Goal: Task Accomplishment & Management: Use online tool/utility

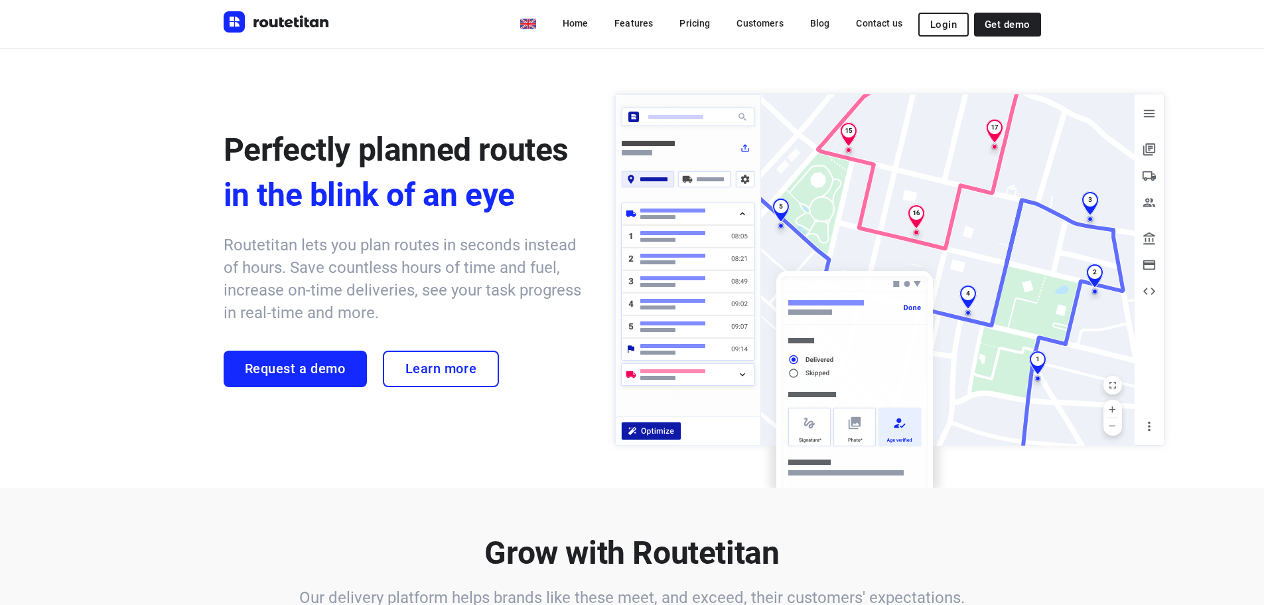
click at [970, 42] on div "Home Features Pricing Customers Blog Contact us Login Get demo" at bounding box center [633, 24] width 818 height 48
click at [948, 25] on span "Login" at bounding box center [944, 24] width 27 height 11
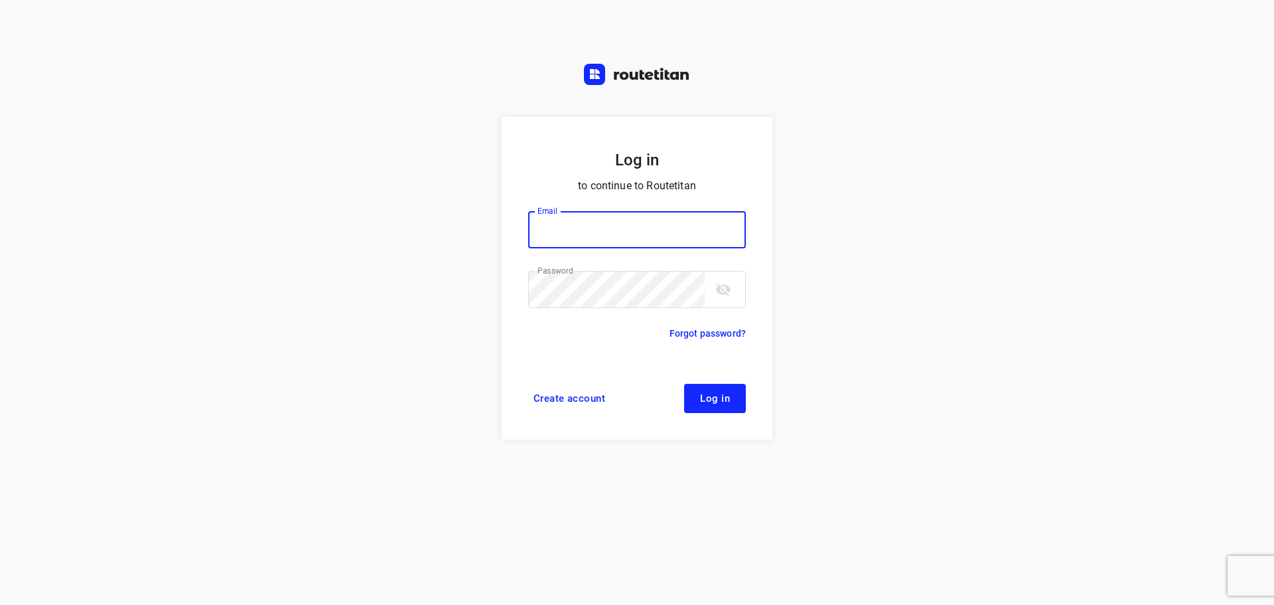
type input "remco@fruitopjewerk.nl"
click at [715, 393] on span "Log in" at bounding box center [715, 398] width 30 height 11
